Goal: Task Accomplishment & Management: Manage account settings

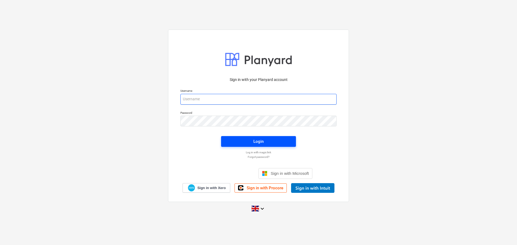
type input "[EMAIL_ADDRESS][DOMAIN_NAME]"
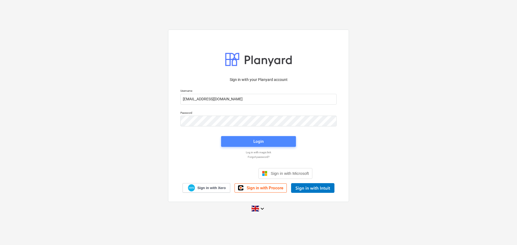
click at [230, 144] on span "Login" at bounding box center [259, 141] width 62 height 7
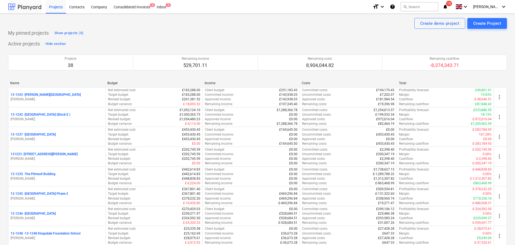
click at [33, 6] on div at bounding box center [24, 6] width 33 height 13
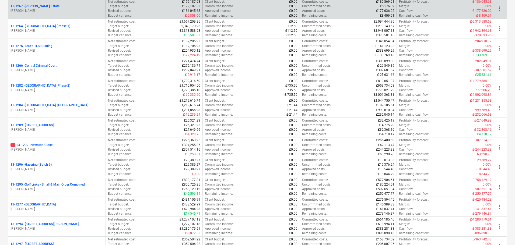
scroll to position [566, 0]
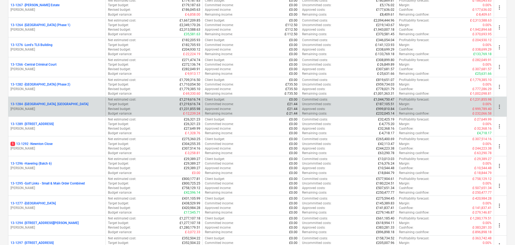
click at [68, 105] on div "13-1284 - [GEOGRAPHIC_DATA], [GEOGRAPHIC_DATA]" at bounding box center [57, 104] width 93 height 5
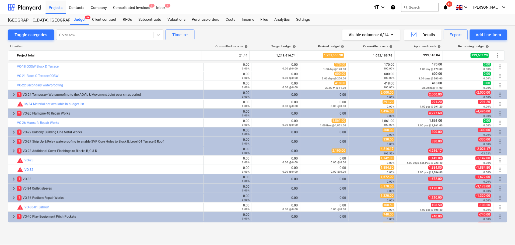
scroll to position [792, 0]
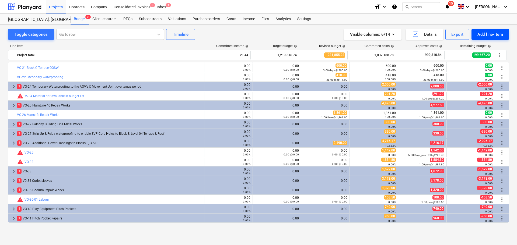
click at [495, 36] on div "Add line-item" at bounding box center [491, 34] width 26 height 7
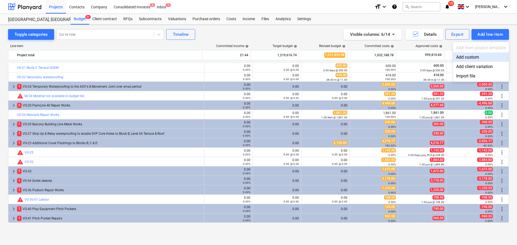
click at [216, 22] on div at bounding box center [258, 122] width 517 height 245
click at [213, 20] on div "Purchase orders" at bounding box center [206, 19] width 34 height 11
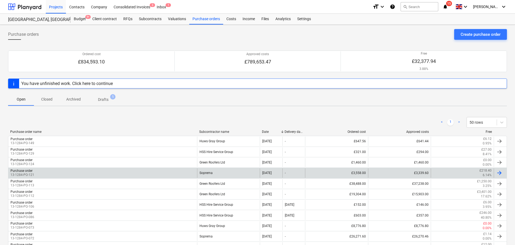
click at [159, 172] on div "Purchase order 13-1284-PO-121" at bounding box center [102, 173] width 189 height 9
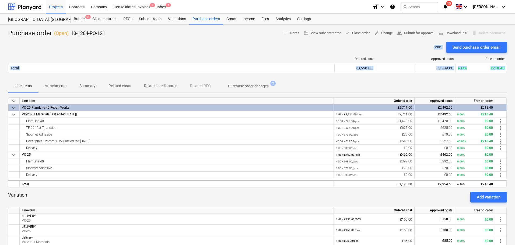
drag, startPoint x: 95, startPoint y: 48, endPoint x: 98, endPoint y: 94, distance: 45.4
click at [98, 93] on div "Purchase order ( Open ) 13-1284-PO-121 notes Notes business View subcontractor …" at bounding box center [257, 192] width 515 height 334
click at [114, 39] on div at bounding box center [257, 40] width 499 height 4
click at [62, 84] on p "Attachments" at bounding box center [56, 86] width 22 height 6
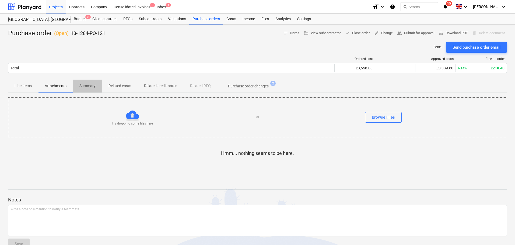
click at [93, 87] on p "Summary" at bounding box center [87, 86] width 16 height 6
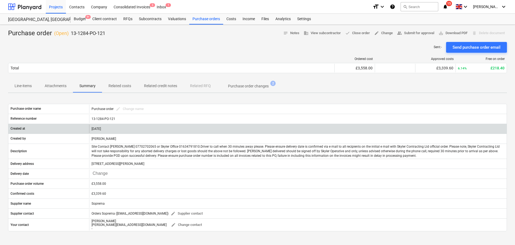
drag, startPoint x: 112, startPoint y: 44, endPoint x: 116, endPoint y: 128, distance: 84.4
click at [116, 130] on div "Purchase order ( Open ) 13-1284-PO-121 notes Notes business View subcontractor …" at bounding box center [257, 171] width 515 height 293
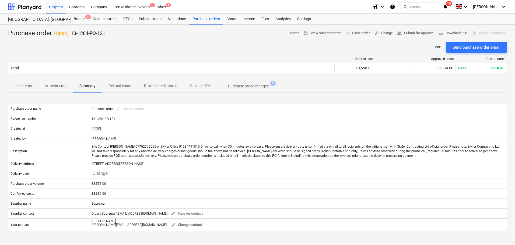
click at [73, 33] on p "13-1284-PO-121" at bounding box center [88, 33] width 34 height 6
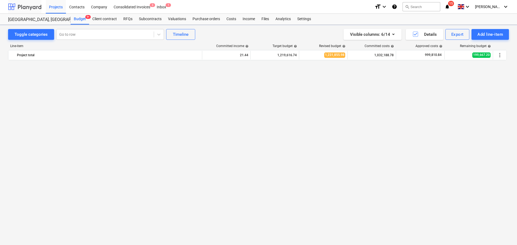
scroll to position [792, 0]
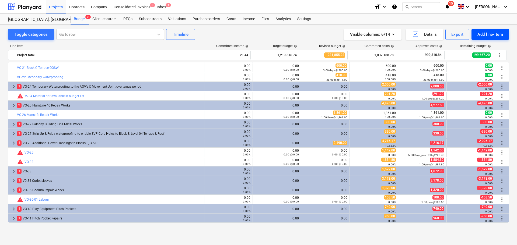
click at [488, 33] on div "Add line-item" at bounding box center [491, 34] width 26 height 7
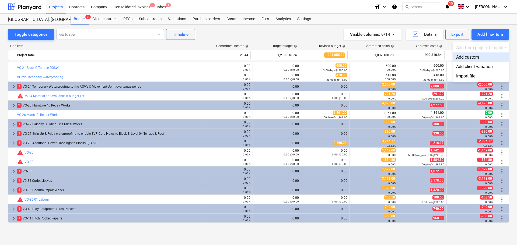
click at [471, 60] on div "Add custom" at bounding box center [481, 57] width 56 height 9
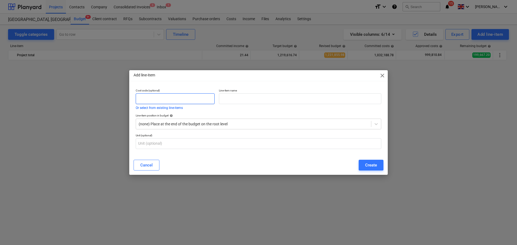
scroll to position [792, 0]
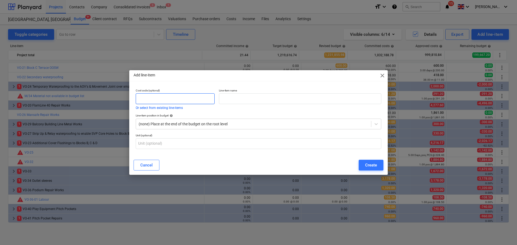
click at [191, 102] on input "text" at bounding box center [175, 98] width 79 height 11
type input "VO-44"
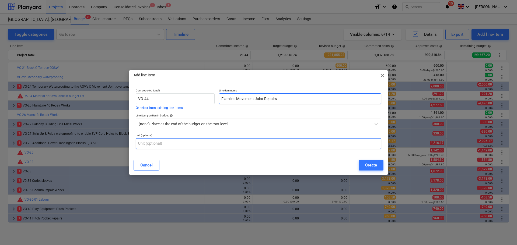
type input "Flamline Movement Joint Repairs"
click at [199, 146] on input "text" at bounding box center [259, 143] width 246 height 11
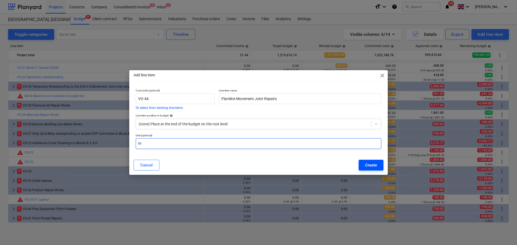
type input "m"
click at [365, 165] on button "Create" at bounding box center [371, 165] width 25 height 11
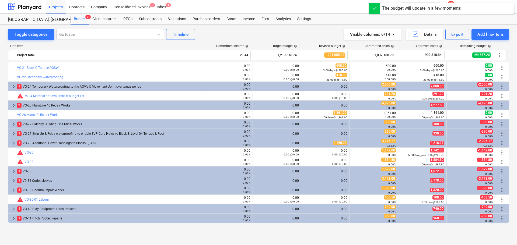
scroll to position [801, 0]
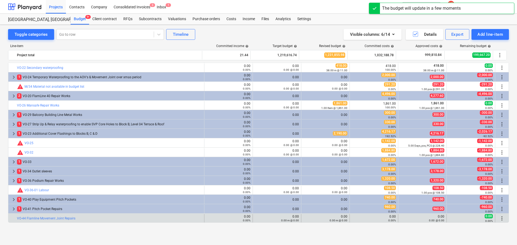
click at [500, 219] on span "more_vert" at bounding box center [502, 219] width 6 height 6
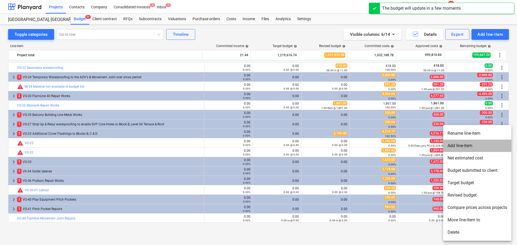
click at [465, 145] on li "Add line-item" at bounding box center [477, 146] width 68 height 12
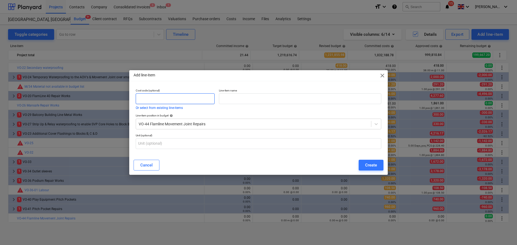
click at [196, 101] on input "text" at bounding box center [175, 98] width 79 height 11
type input "VO-44-01"
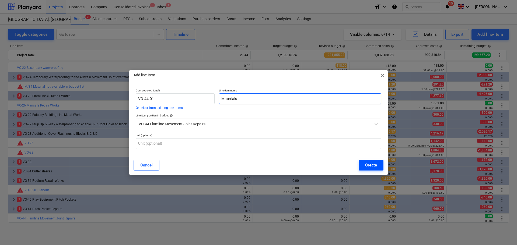
type input "Materials"
click at [371, 166] on div "Create" at bounding box center [371, 165] width 12 height 7
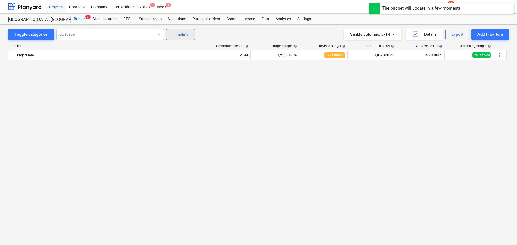
scroll to position [801, 0]
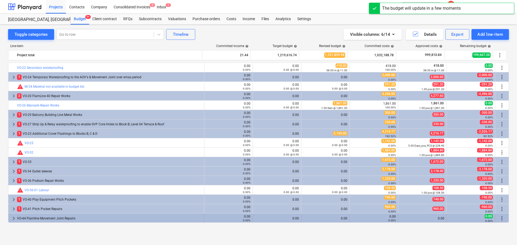
click at [227, 219] on div "0.00%" at bounding box center [229, 221] width 44 height 4
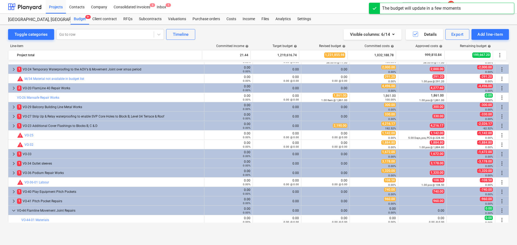
scroll to position [811, 0]
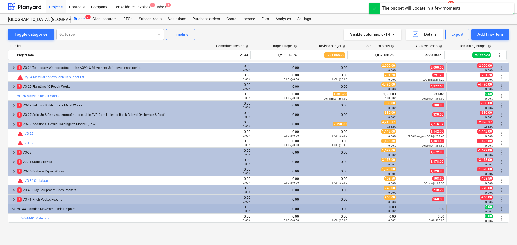
click at [499, 210] on span "more_vert" at bounding box center [502, 209] width 6 height 6
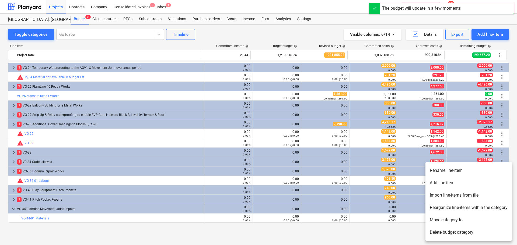
click at [463, 183] on li "Add line-item" at bounding box center [469, 183] width 86 height 12
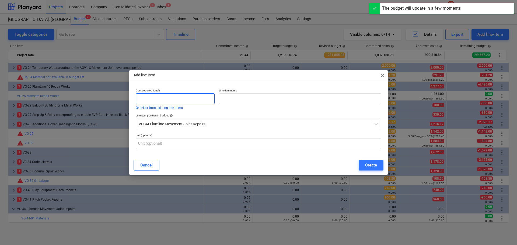
click at [200, 98] on input "text" at bounding box center [175, 98] width 79 height 11
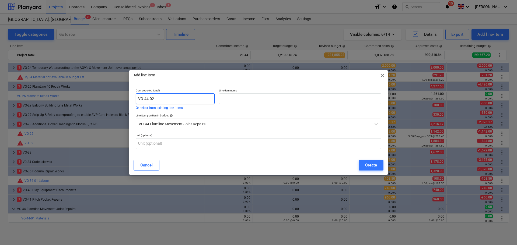
type input "VO-44-02"
type input "L"
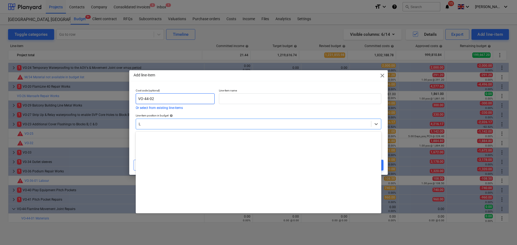
scroll to position [4416, 0]
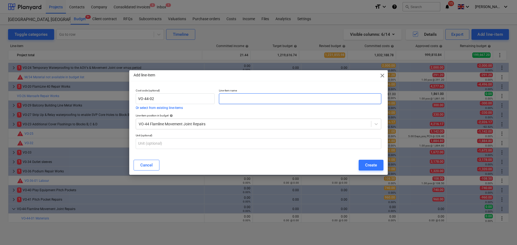
click at [244, 103] on input "text" at bounding box center [300, 98] width 162 height 11
type input "Labour"
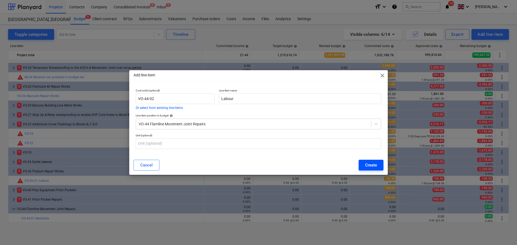
click at [373, 169] on div "Create" at bounding box center [371, 165] width 12 height 7
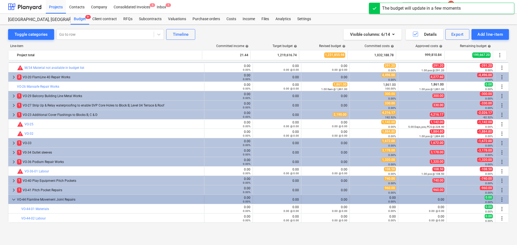
click at [86, 196] on div "VO-44 Flamline Movement Joint Repairs" at bounding box center [109, 200] width 185 height 9
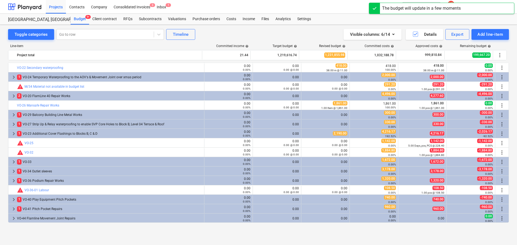
scroll to position [801, 0]
